Goal: Find contact information: Find contact information

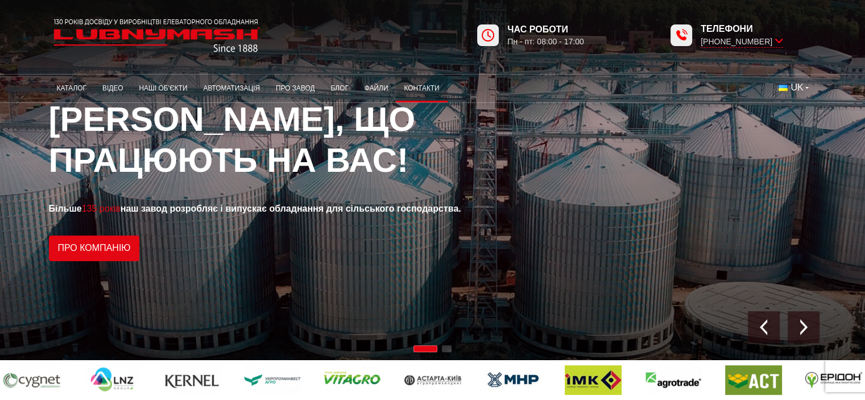
click at [421, 87] on link "Контакти" at bounding box center [421, 88] width 51 height 22
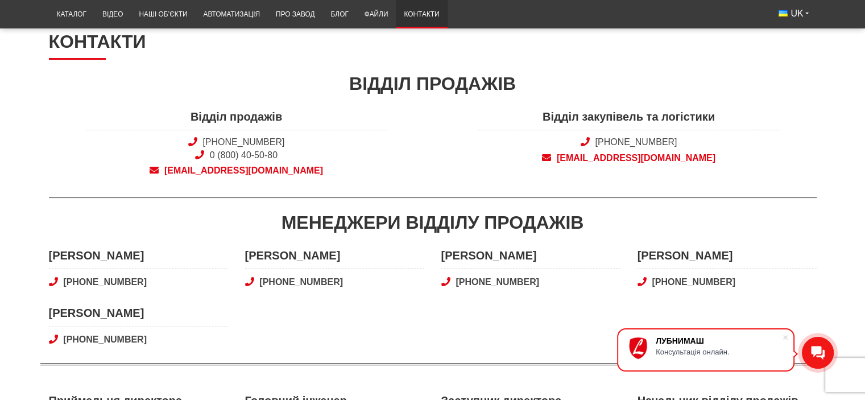
scroll to position [121, 0]
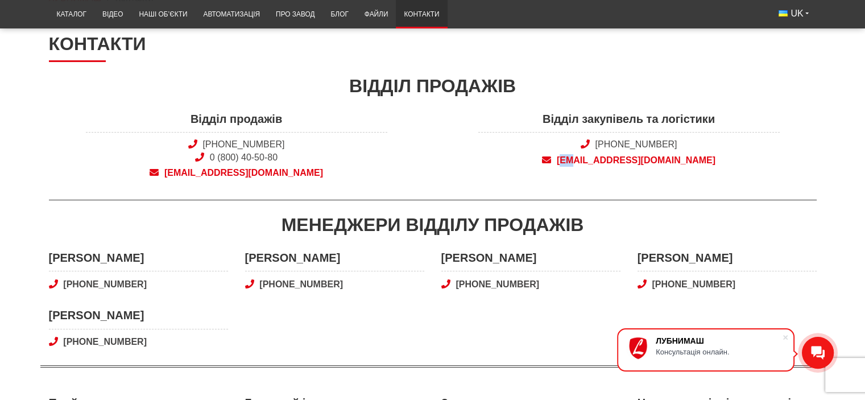
drag, startPoint x: 589, startPoint y: 171, endPoint x: 603, endPoint y: 168, distance: 13.8
click at [603, 168] on div "Відділ закупівель та логістики [PHONE_NUMBER] [EMAIL_ADDRESS][DOMAIN_NAME]" at bounding box center [629, 148] width 392 height 75
click at [587, 170] on div "Відділ закупівель та логістики [PHONE_NUMBER] [EMAIL_ADDRESS][DOMAIN_NAME]" at bounding box center [629, 148] width 392 height 75
drag, startPoint x: 586, startPoint y: 169, endPoint x: 685, endPoint y: 170, distance: 98.4
click at [685, 170] on div "Відділ закупівель та логістики [PHONE_NUMBER] [EMAIL_ADDRESS][DOMAIN_NAME]" at bounding box center [629, 148] width 392 height 75
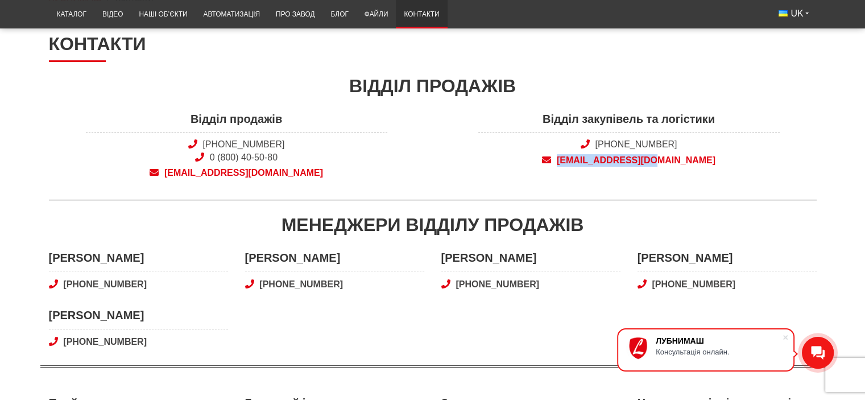
copy span "[EMAIL_ADDRESS][DOMAIN_NAME]"
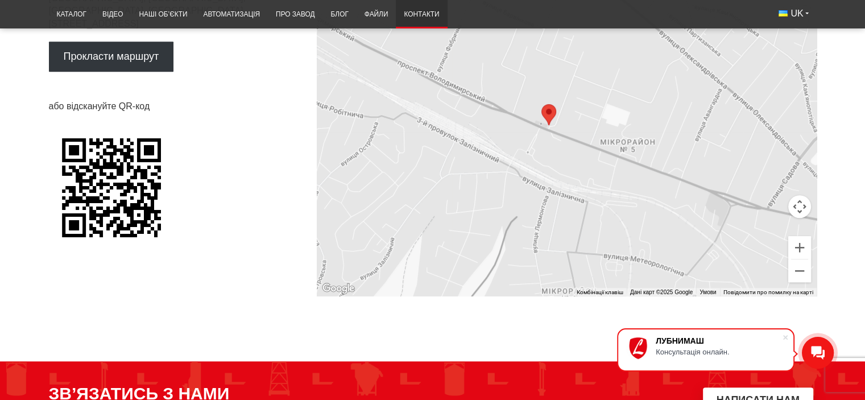
scroll to position [1090, 0]
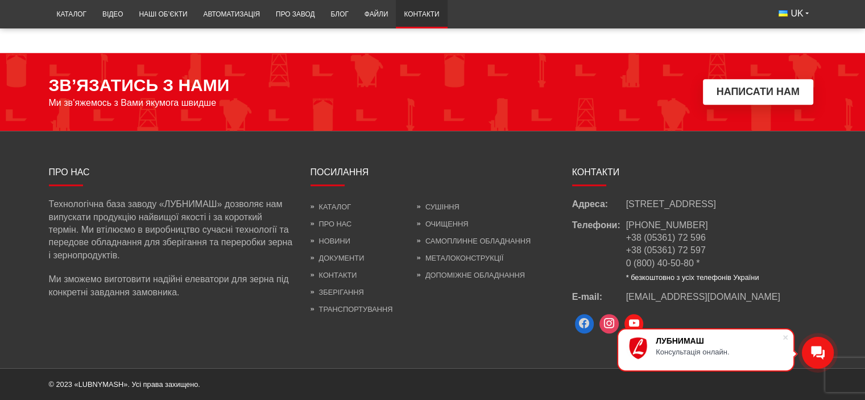
click at [584, 325] on span at bounding box center [584, 323] width 19 height 19
